Goal: Transaction & Acquisition: Purchase product/service

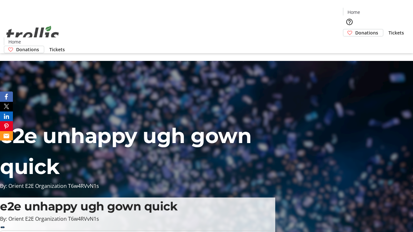
click at [388, 29] on span "Tickets" at bounding box center [395, 32] width 15 height 7
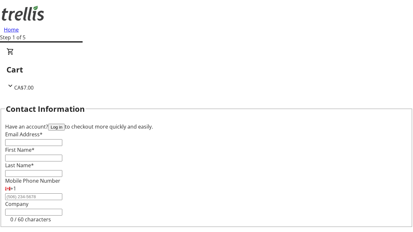
click at [65, 124] on button "Log in" at bounding box center [56, 127] width 17 height 7
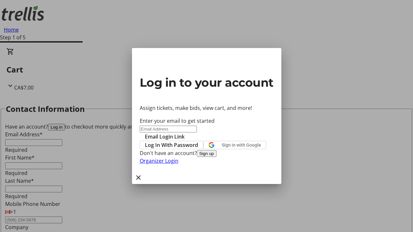
click at [198, 141] on span "Log In With Password" at bounding box center [171, 145] width 53 height 8
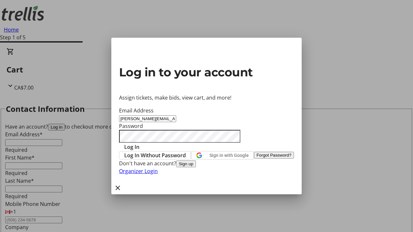
click at [139, 143] on span "Log In" at bounding box center [131, 147] width 15 height 8
